Goal: Task Accomplishment & Management: Complete application form

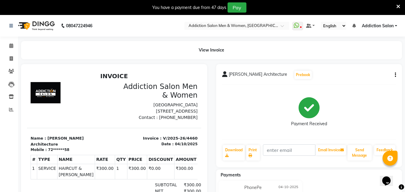
click at [15, 64] on li "Invoice" at bounding box center [9, 59] width 18 height 13
click at [12, 57] on icon at bounding box center [11, 58] width 3 height 5
select select "service"
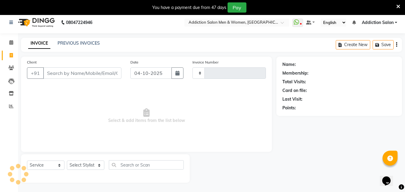
scroll to position [15, 0]
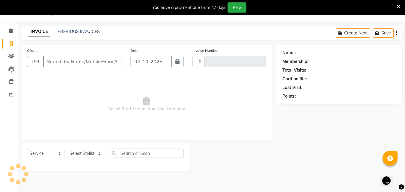
type input "4461"
select select "6595"
click at [63, 31] on link "PREVIOUS INVOICES" at bounding box center [79, 31] width 42 height 5
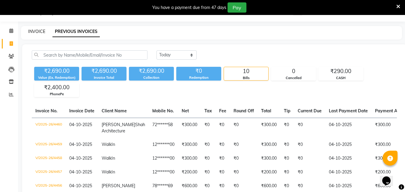
click at [35, 31] on link "INVOICE" at bounding box center [36, 31] width 17 height 5
select select "service"
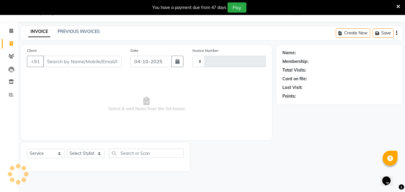
type input "4461"
select select "6595"
click at [71, 31] on link "PREVIOUS INVOICES" at bounding box center [79, 31] width 42 height 5
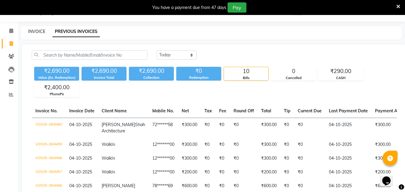
click at [38, 32] on link "INVOICE" at bounding box center [36, 31] width 17 height 5
select select "service"
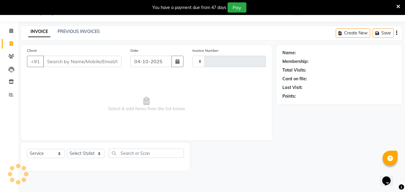
type input "4461"
select select "6595"
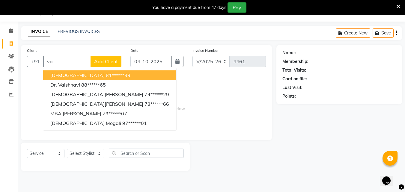
type input "v"
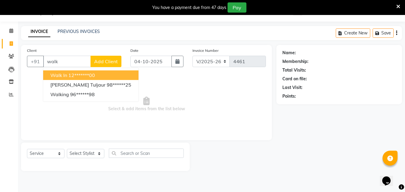
click at [69, 75] on ngb-highlight "12*******00" at bounding box center [81, 75] width 27 height 6
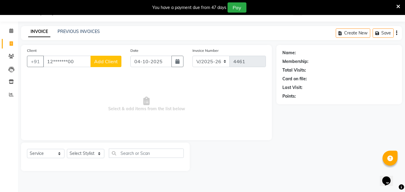
type input "12*******00"
click at [95, 153] on select "Select Stylist Addiction Salon Babu BANSIKA [PERSON_NAME] Nikhil Nilesh [PERSON…" at bounding box center [86, 153] width 38 height 9
select select "93081"
click at [67, 149] on select "Select Stylist Addiction Salon Babu BANSIKA [PERSON_NAME] Nikhil Nilesh [PERSON…" at bounding box center [86, 153] width 38 height 9
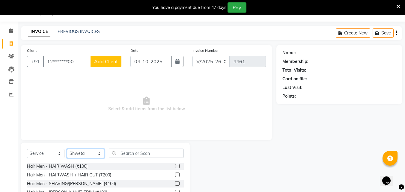
scroll to position [63, 0]
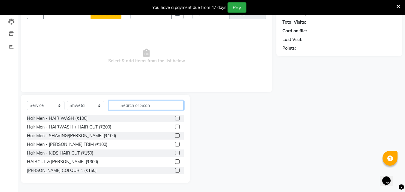
click at [119, 102] on input "text" at bounding box center [146, 105] width 75 height 9
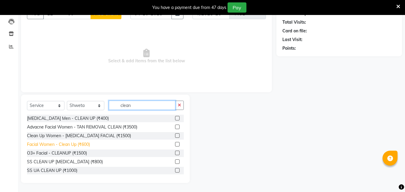
type input "clean"
click at [77, 146] on div "Facial Women - Clean Up (₹600)" at bounding box center [58, 145] width 63 height 6
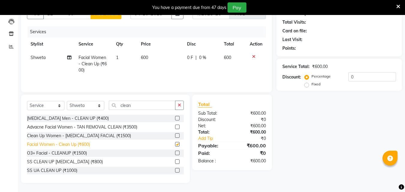
checkbox input "false"
click at [147, 59] on span "600" at bounding box center [144, 57] width 7 height 5
select select "93081"
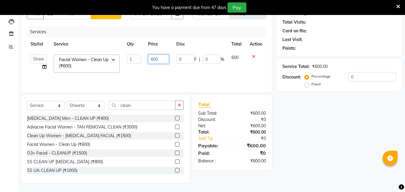
click at [158, 59] on input "600" at bounding box center [158, 59] width 21 height 9
type input "6"
type input "500"
click at [291, 146] on div "Name: Membership: Total Visits: Card on file: Last Visit: Points: Service Total…" at bounding box center [342, 90] width 130 height 186
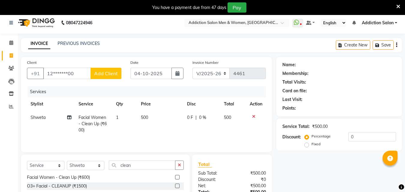
scroll to position [0, 0]
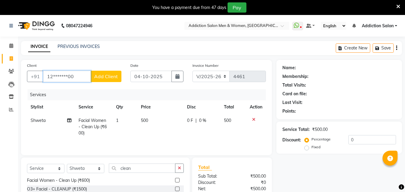
click at [84, 74] on input "12*******00" at bounding box center [67, 76] width 48 height 11
type input "1"
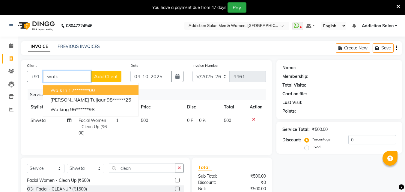
click at [84, 90] on ngb-highlight "12*******00" at bounding box center [81, 90] width 27 height 6
type input "12*******00"
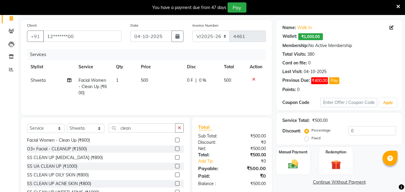
scroll to position [63, 0]
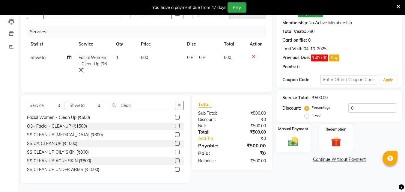
click at [295, 137] on img at bounding box center [293, 142] width 17 height 12
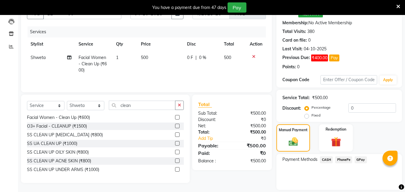
click at [342, 162] on span "PhonePe" at bounding box center [343, 160] width 17 height 7
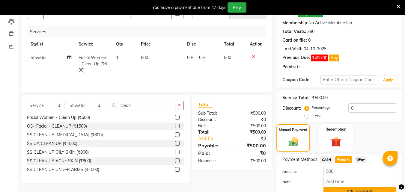
click at [338, 189] on button "Add Payment" at bounding box center [360, 191] width 73 height 9
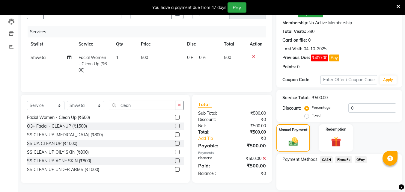
scroll to position [116, 0]
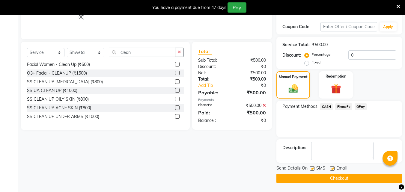
click at [313, 169] on label at bounding box center [312, 169] width 5 height 5
click at [313, 169] on input "checkbox" at bounding box center [312, 169] width 4 height 4
checkbox input "false"
click at [334, 169] on label at bounding box center [332, 169] width 5 height 5
click at [334, 169] on input "checkbox" at bounding box center [332, 169] width 4 height 4
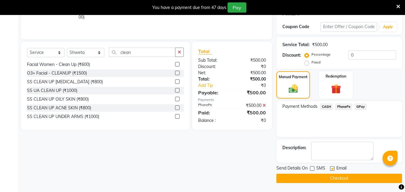
checkbox input "false"
click at [328, 178] on button "Checkout" at bounding box center [340, 178] width 126 height 9
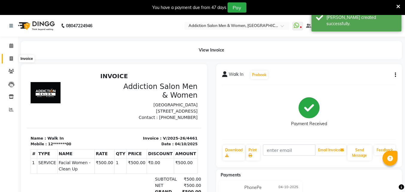
click at [15, 60] on span at bounding box center [11, 59] width 11 height 7
select select "service"
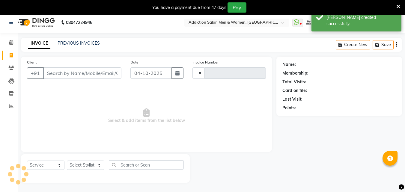
scroll to position [15, 0]
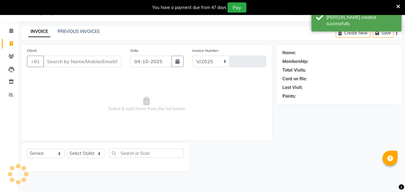
select select "6595"
type input "4462"
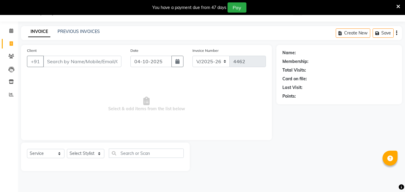
click at [76, 29] on div "PREVIOUS INVOICES" at bounding box center [79, 32] width 42 height 6
click at [76, 30] on link "PREVIOUS INVOICES" at bounding box center [79, 31] width 42 height 5
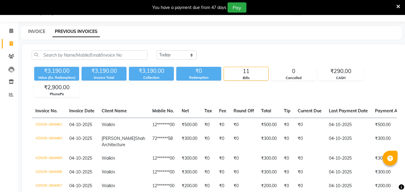
click at [35, 31] on link "INVOICE" at bounding box center [36, 31] width 17 height 5
select select "service"
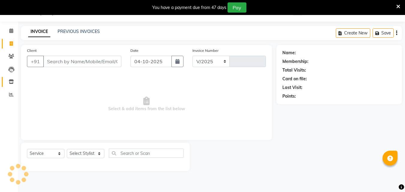
select select "6595"
type input "4462"
click at [12, 96] on icon at bounding box center [11, 94] width 5 height 5
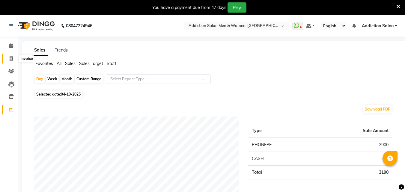
click at [11, 59] on icon at bounding box center [11, 58] width 3 height 5
select select "service"
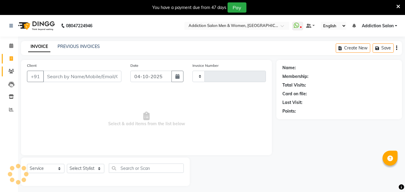
scroll to position [15, 0]
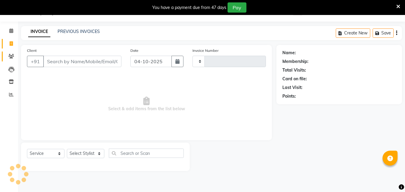
type input "4462"
select select "6595"
click at [64, 31] on link "PREVIOUS INVOICES" at bounding box center [79, 31] width 42 height 5
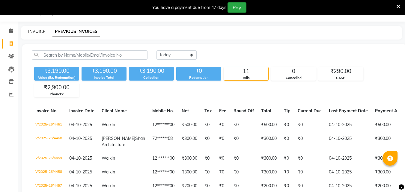
click at [41, 29] on link "INVOICE" at bounding box center [36, 31] width 17 height 5
select select "6595"
select select "service"
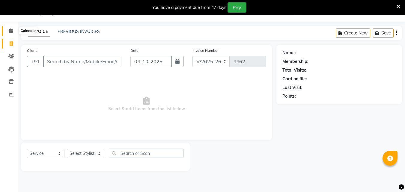
click at [6, 29] on span at bounding box center [11, 31] width 11 height 7
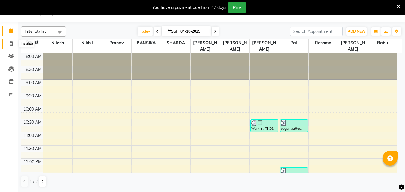
click at [14, 46] on span at bounding box center [11, 44] width 11 height 7
select select "service"
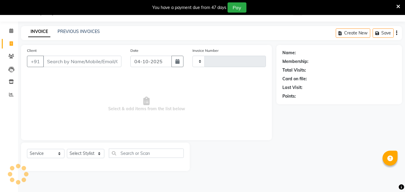
type input "4462"
select select "6595"
click at [11, 35] on link "Calendar" at bounding box center [9, 31] width 14 height 10
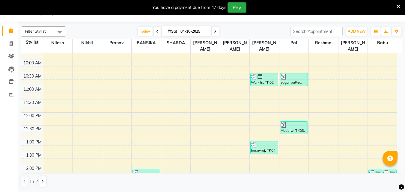
scroll to position [60, 0]
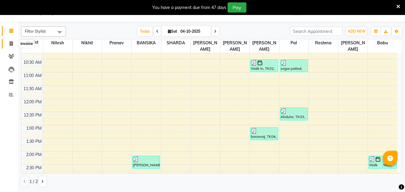
click at [13, 43] on icon at bounding box center [11, 43] width 3 height 5
select select "service"
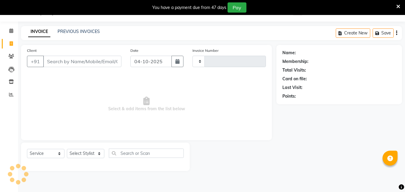
type input "4462"
select select "6595"
click at [6, 28] on link "Calendar" at bounding box center [9, 31] width 14 height 10
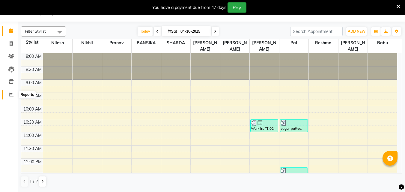
click at [10, 95] on icon at bounding box center [11, 94] width 5 height 5
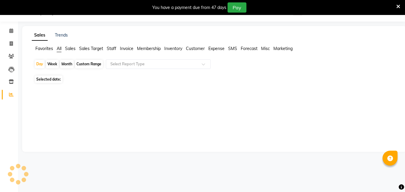
click at [10, 95] on icon at bounding box center [11, 94] width 5 height 5
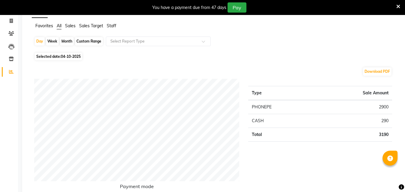
scroll to position [51, 0]
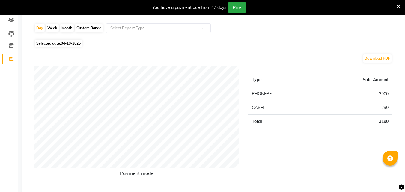
click at [12, 15] on li "Clients" at bounding box center [9, 20] width 18 height 13
drag, startPoint x: 12, startPoint y: 15, endPoint x: 131, endPoint y: 0, distance: 119.7
click at [131, 0] on body "08047224946 Select Location × Addiction Salon Men & Women, Blde Road WhatsApp S…" at bounding box center [202, 60] width 405 height 192
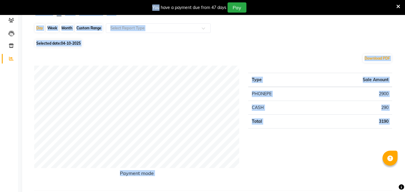
scroll to position [0, 0]
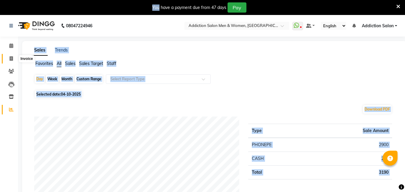
click at [10, 58] on icon at bounding box center [11, 58] width 3 height 5
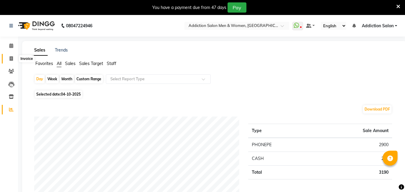
select select "6595"
select select "service"
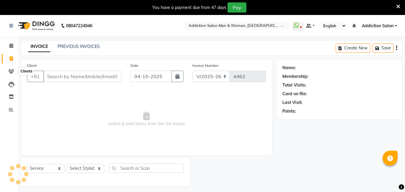
scroll to position [15, 0]
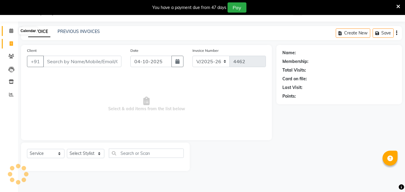
click at [11, 31] on icon at bounding box center [11, 31] width 4 height 5
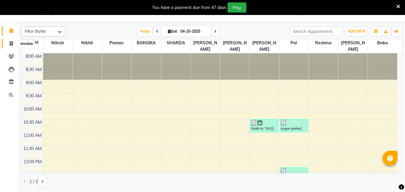
click at [9, 44] on span at bounding box center [11, 44] width 11 height 7
select select "service"
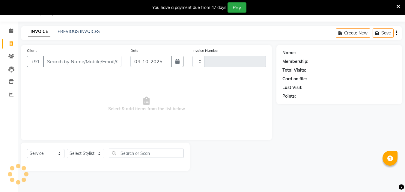
type input "4462"
select select "6595"
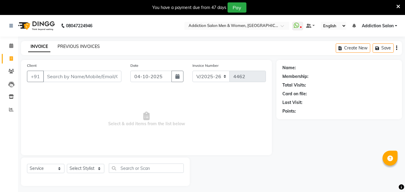
click at [73, 44] on link "PREVIOUS INVOICES" at bounding box center [79, 46] width 42 height 5
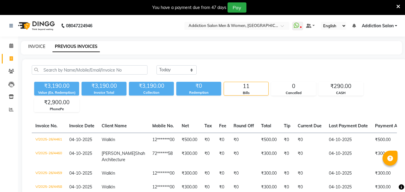
click at [44, 48] on link "INVOICE" at bounding box center [36, 46] width 17 height 5
select select "service"
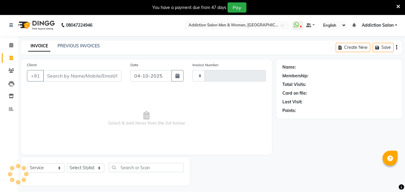
type input "4462"
select select "6595"
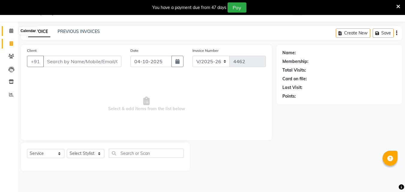
click at [15, 34] on span at bounding box center [11, 31] width 11 height 7
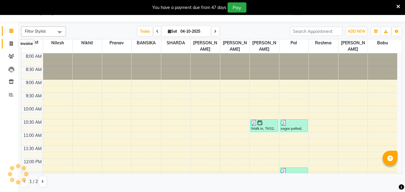
click at [13, 42] on icon at bounding box center [11, 43] width 3 height 5
select select "service"
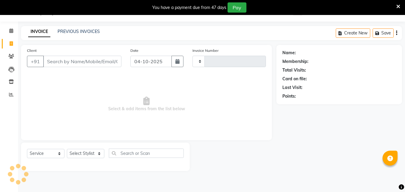
type input "4462"
select select "6595"
click at [12, 33] on span at bounding box center [11, 31] width 11 height 7
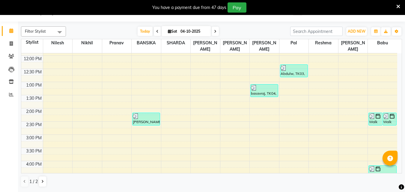
scroll to position [103, 0]
click at [11, 45] on icon at bounding box center [11, 43] width 3 height 5
select select "service"
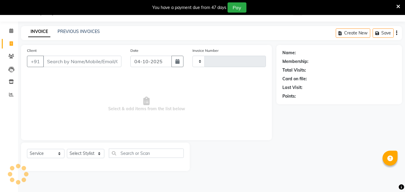
type input "4462"
select select "6595"
click at [74, 33] on link "PREVIOUS INVOICES" at bounding box center [79, 31] width 42 height 5
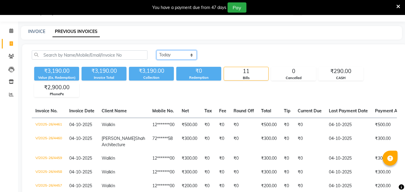
click at [190, 58] on select "[DATE] [DATE] Custom Range" at bounding box center [177, 54] width 40 height 9
select select "yesterday"
click at [157, 50] on select "[DATE] [DATE] Custom Range" at bounding box center [177, 54] width 40 height 9
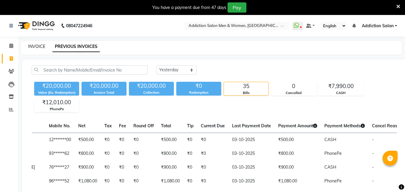
click at [35, 47] on link "INVOICE" at bounding box center [36, 46] width 17 height 5
select select "service"
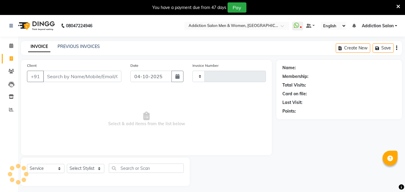
type input "4462"
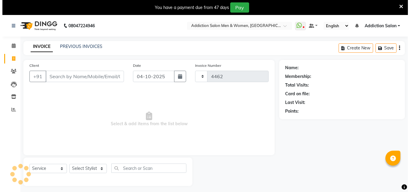
scroll to position [15, 0]
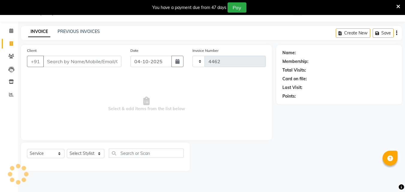
select select "6595"
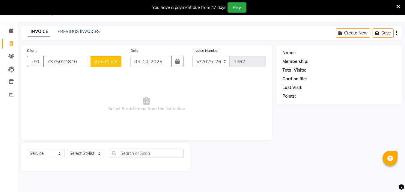
click at [53, 61] on input "7375024840" at bounding box center [67, 61] width 48 height 11
type input "7975024840"
click at [95, 65] on button "Add Client" at bounding box center [106, 61] width 31 height 11
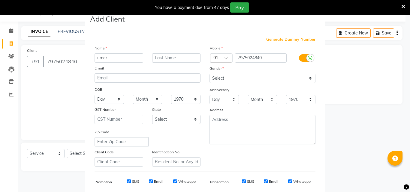
type input "umer"
drag, startPoint x: 232, startPoint y: 77, endPoint x: 232, endPoint y: 81, distance: 4.5
click at [232, 77] on select "Select [DEMOGRAPHIC_DATA] [DEMOGRAPHIC_DATA] Other Prefer Not To Say" at bounding box center [262, 78] width 106 height 9
select select "[DEMOGRAPHIC_DATA]"
click at [209, 74] on select "Select [DEMOGRAPHIC_DATA] [DEMOGRAPHIC_DATA] Other Prefer Not To Say" at bounding box center [262, 78] width 106 height 9
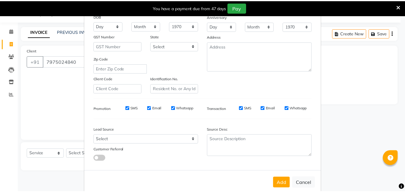
scroll to position [85, 0]
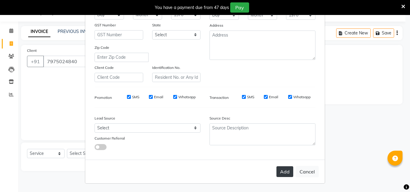
click at [285, 169] on button "Add" at bounding box center [284, 172] width 17 height 11
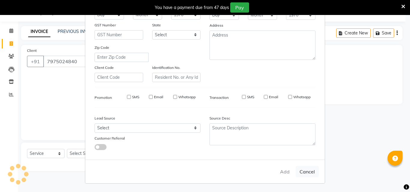
type input "79******40"
select select
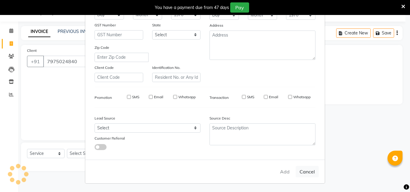
select select
checkbox input "false"
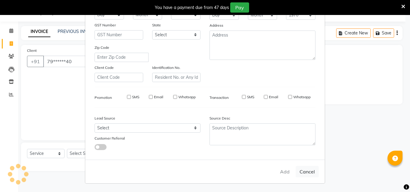
checkbox input "false"
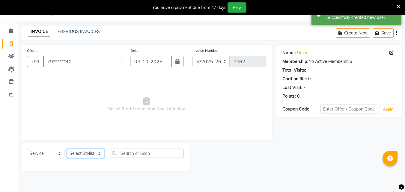
click at [80, 154] on select "Select Stylist Addiction Salon Babu BANSIKA [PERSON_NAME] Nikhil Nilesh [PERSON…" at bounding box center [86, 153] width 38 height 9
select select "61697"
click at [67, 149] on select "Select Stylist Addiction Salon Babu BANSIKA [PERSON_NAME] Nikhil Nilesh [PERSON…" at bounding box center [86, 153] width 38 height 9
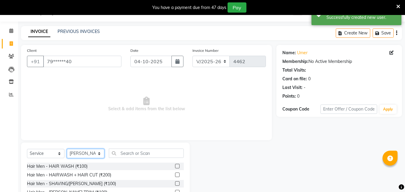
scroll to position [63, 0]
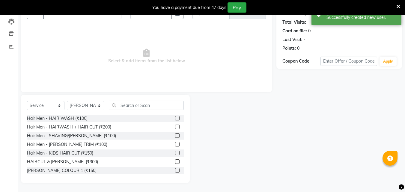
click at [175, 160] on label at bounding box center [177, 162] width 5 height 5
click at [175, 160] on input "checkbox" at bounding box center [177, 162] width 4 height 4
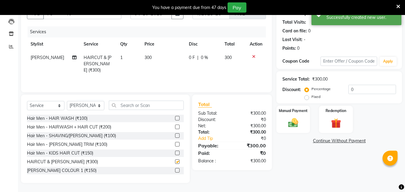
checkbox input "false"
click at [99, 104] on select "Select Stylist Addiction Salon Babu BANSIKA [PERSON_NAME] Nikhil Nilesh [PERSON…" at bounding box center [86, 105] width 38 height 9
select select "86847"
click at [67, 101] on select "Select Stylist Addiction Salon Babu BANSIKA [PERSON_NAME] Nikhil Nilesh [PERSON…" at bounding box center [86, 105] width 38 height 9
click at [175, 162] on label at bounding box center [177, 162] width 5 height 5
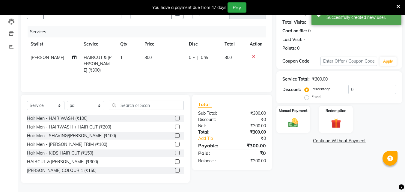
click at [175, 162] on input "checkbox" at bounding box center [177, 162] width 4 height 4
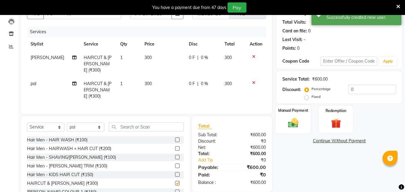
checkbox input "false"
click at [291, 130] on div "Manual Payment" at bounding box center [293, 119] width 35 height 29
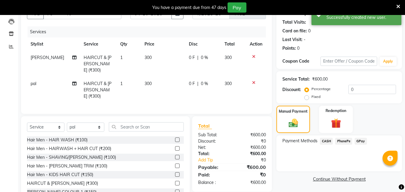
click at [340, 142] on span "PhonePe" at bounding box center [343, 141] width 17 height 7
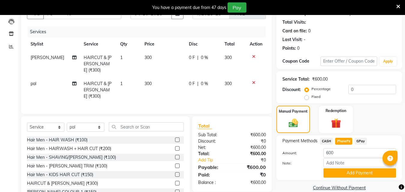
click at [362, 107] on div "Manual Payment Redemption" at bounding box center [339, 119] width 135 height 27
click at [341, 141] on span "PhonePe" at bounding box center [343, 141] width 17 height 7
click at [347, 173] on button "Add Payment" at bounding box center [360, 173] width 73 height 9
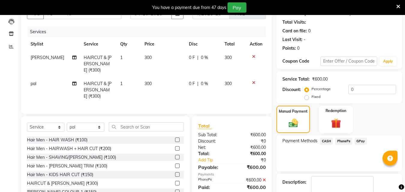
scroll to position [98, 0]
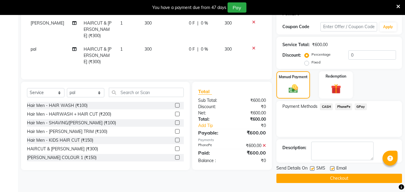
click at [344, 180] on button "Checkout" at bounding box center [340, 178] width 126 height 9
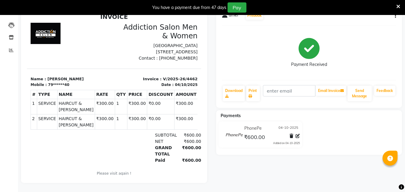
click at [389, 141] on div "PhonePe [DATE] ₹600.00 Added on [DATE]" at bounding box center [309, 136] width 195 height 29
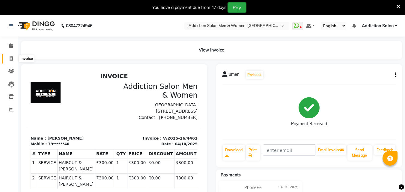
click at [11, 58] on icon at bounding box center [11, 58] width 3 height 5
select select "service"
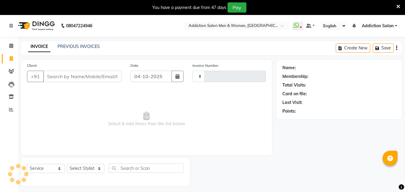
type input "4463"
select select "6595"
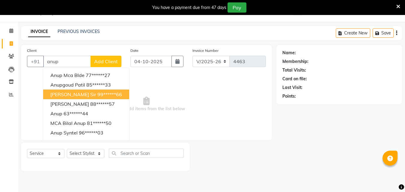
click at [58, 91] on button "[PERSON_NAME] sir 99******66" at bounding box center [86, 95] width 86 height 10
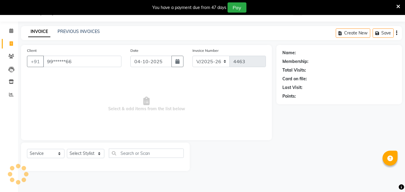
type input "99******66"
click at [72, 153] on select "Select Stylist Addiction Salon Babu BANSIKA [PERSON_NAME] Nikhil Nilesh [PERSON…" at bounding box center [86, 153] width 38 height 9
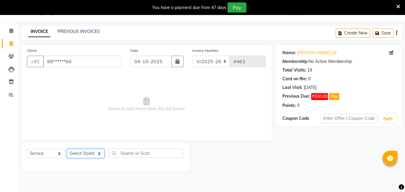
select select "93720"
click at [67, 149] on select "Select Stylist Addiction Salon Babu BANSIKA [PERSON_NAME] Nikhil Nilesh [PERSON…" at bounding box center [86, 153] width 38 height 9
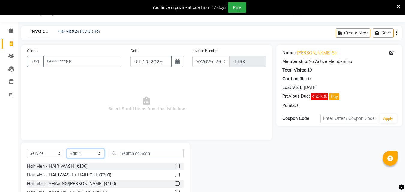
scroll to position [63, 0]
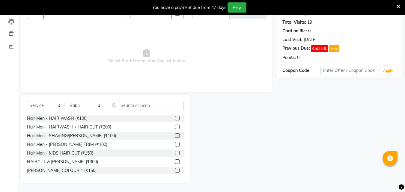
click at [175, 163] on label at bounding box center [177, 162] width 5 height 5
click at [175, 163] on input "checkbox" at bounding box center [177, 162] width 4 height 4
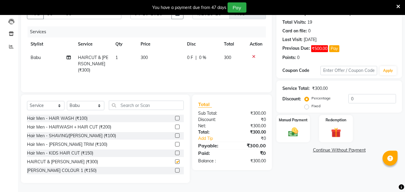
checkbox input "false"
click at [292, 133] on img at bounding box center [293, 132] width 17 height 12
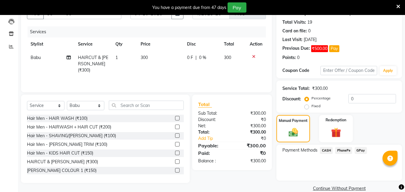
click at [336, 152] on span "PhonePe" at bounding box center [343, 150] width 17 height 7
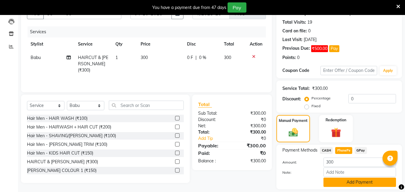
click at [356, 179] on button "Add Payment" at bounding box center [360, 182] width 73 height 9
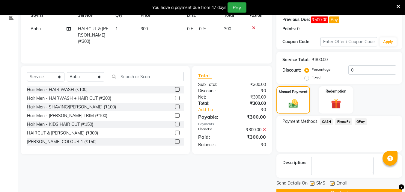
scroll to position [107, 0]
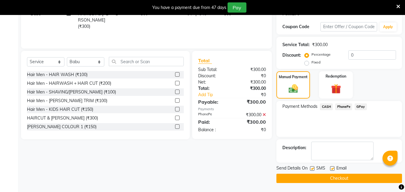
click at [356, 179] on button "Checkout" at bounding box center [340, 178] width 126 height 9
